Goal: Task Accomplishment & Management: Manage account settings

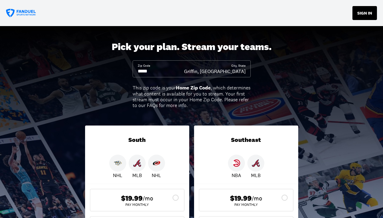
click at [364, 12] on button "SIGN IN" at bounding box center [365, 13] width 25 height 14
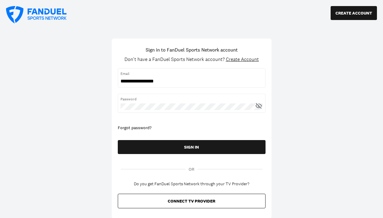
type input "**********"
click at [191, 146] on button "SIGN IN" at bounding box center [192, 147] width 148 height 14
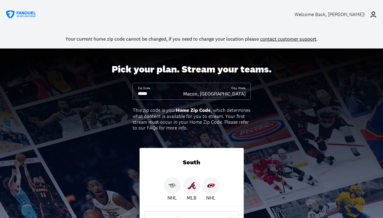
click at [372, 14] on icon at bounding box center [373, 15] width 5 height 6
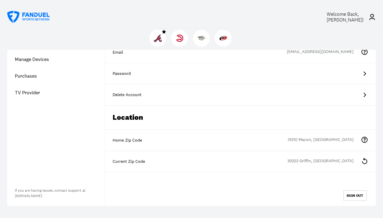
scroll to position [85, 0]
click at [135, 95] on div "Delete Account" at bounding box center [241, 94] width 256 height 6
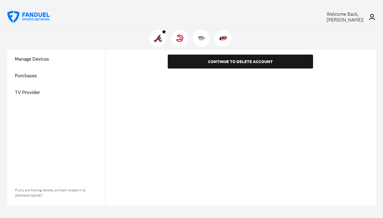
click at [26, 76] on link "Purchases" at bounding box center [56, 75] width 98 height 17
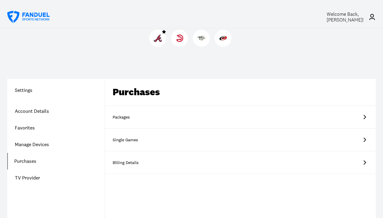
click at [130, 162] on div "Billing Details" at bounding box center [128, 163] width 30 height 6
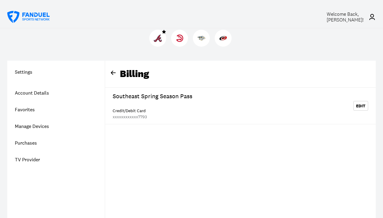
scroll to position [17, 0]
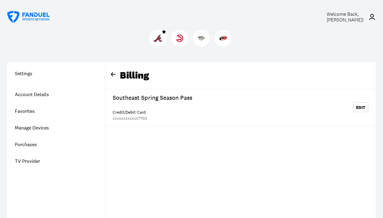
click at [26, 73] on h1 "Settings" at bounding box center [56, 73] width 98 height 7
click at [33, 94] on link "Account Details" at bounding box center [56, 94] width 98 height 17
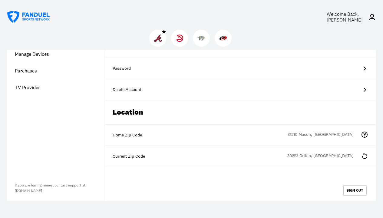
scroll to position [95, 0]
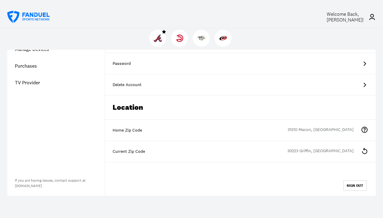
click at [133, 85] on div "Delete Account" at bounding box center [241, 85] width 256 height 6
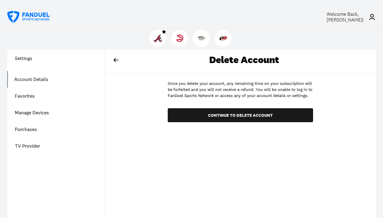
scroll to position [24, 0]
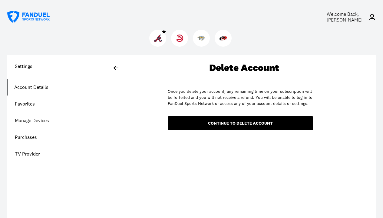
click at [242, 121] on div "continue to delete account" at bounding box center [241, 123] width 136 height 4
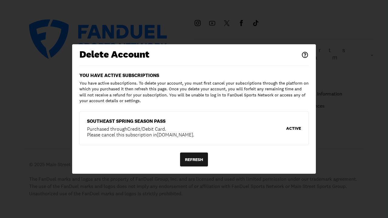
click at [293, 127] on div "active" at bounding box center [293, 128] width 15 height 4
click at [193, 159] on div "refresh" at bounding box center [194, 159] width 18 height 4
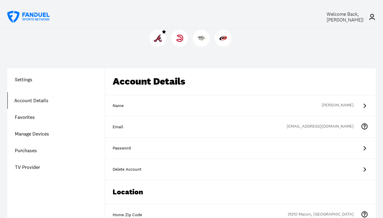
scroll to position [10, 0]
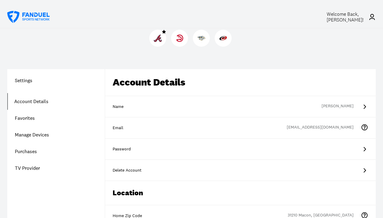
click at [23, 151] on link "Purchases" at bounding box center [56, 151] width 98 height 17
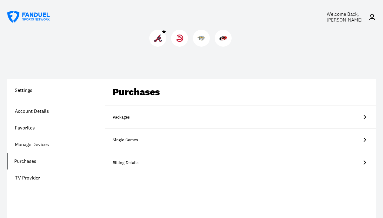
click at [127, 117] on div "Packages" at bounding box center [128, 117] width 30 height 6
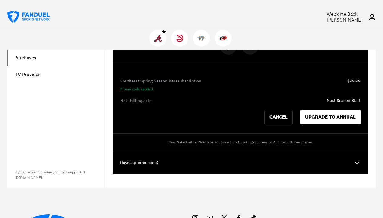
scroll to position [104, 0]
